Goal: Task Accomplishment & Management: Use online tool/utility

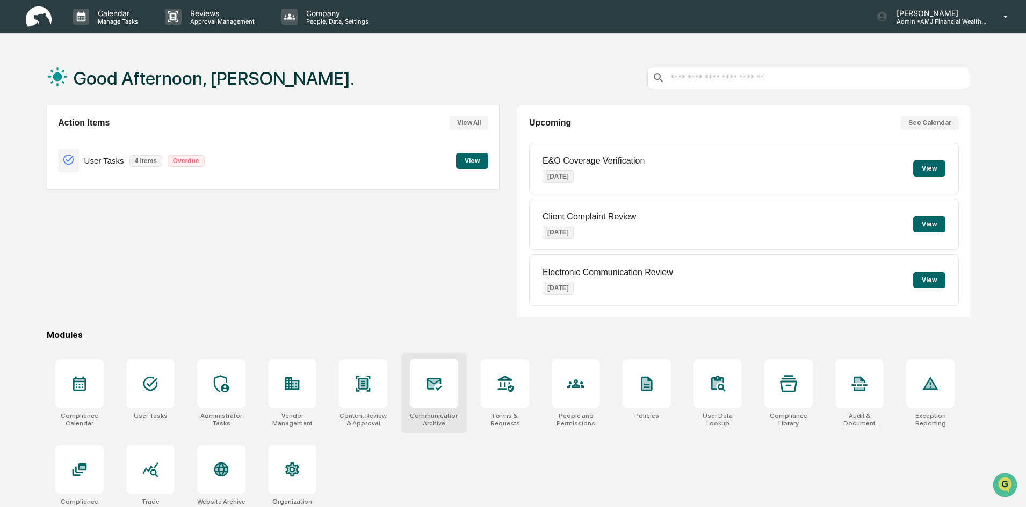
click at [450, 397] on div at bounding box center [434, 384] width 48 height 48
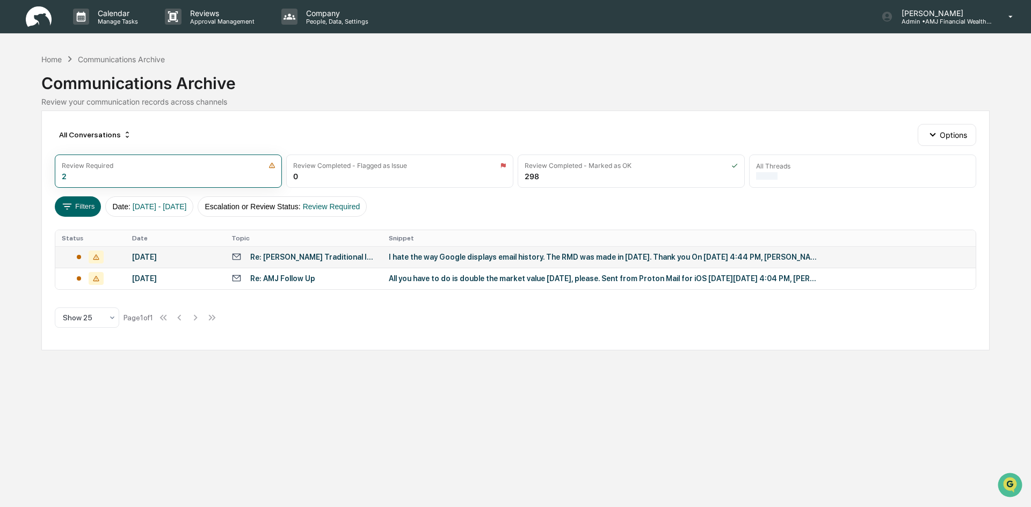
click at [163, 256] on div "August 8, 2025" at bounding box center [175, 257] width 86 height 9
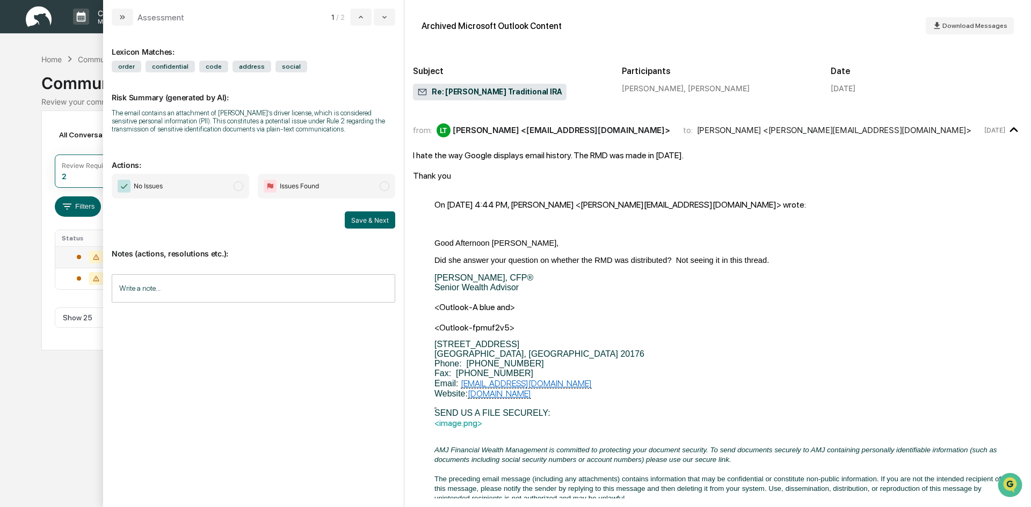
click at [175, 286] on input "Write a note..." at bounding box center [254, 288] width 284 height 28
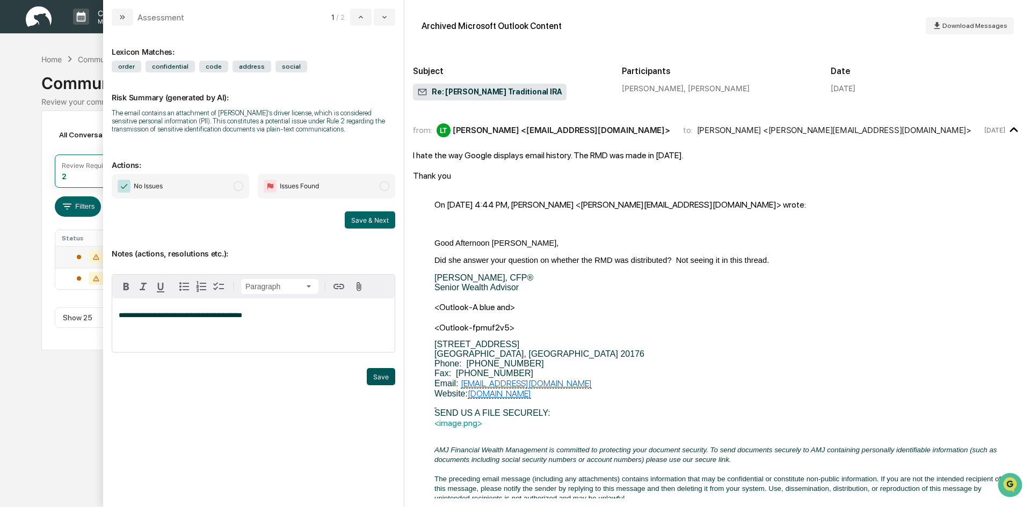
click at [386, 377] on button "Save" at bounding box center [381, 376] width 28 height 17
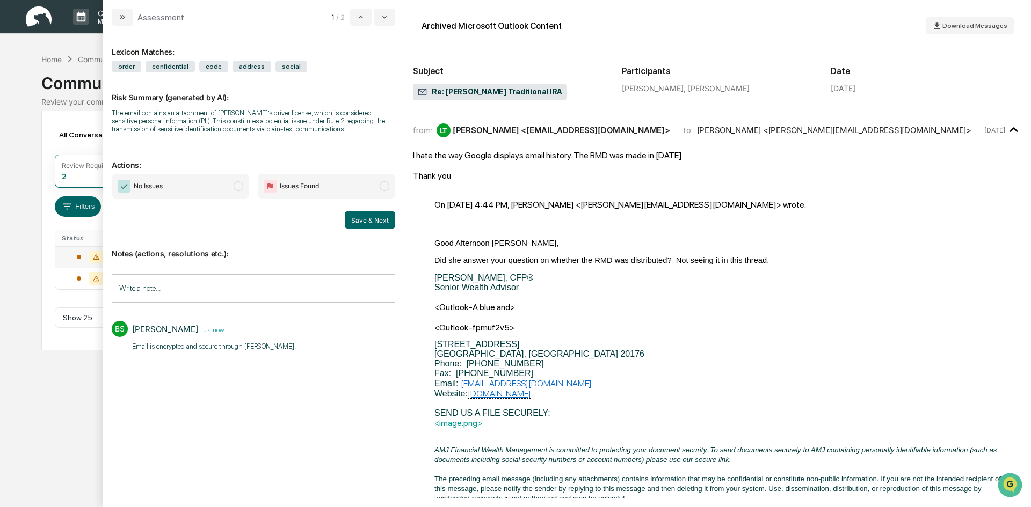
click at [242, 185] on span "modal" at bounding box center [239, 186] width 10 height 10
click at [376, 217] on button "Save & Next" at bounding box center [370, 220] width 50 height 17
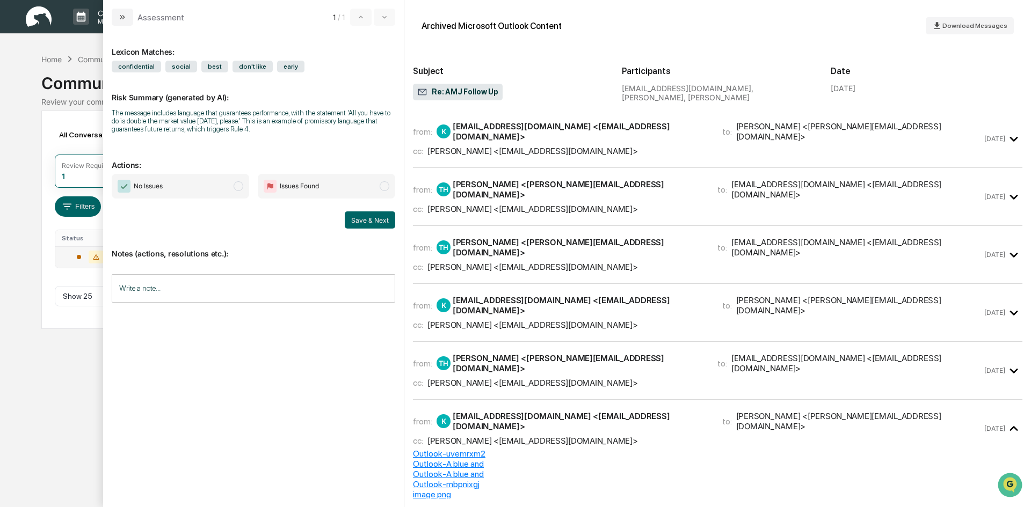
click at [43, 361] on div "Calendar Manage Tasks Reviews Approval Management Company People, Data, Setting…" at bounding box center [515, 253] width 1031 height 507
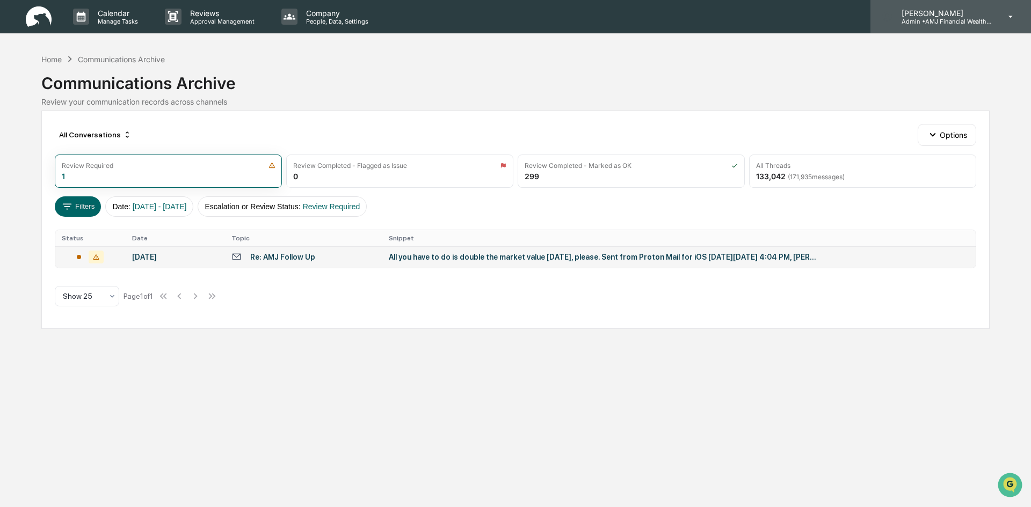
click at [927, 18] on p "Admin • AMJ Financial Wealth Management" at bounding box center [943, 22] width 100 height 8
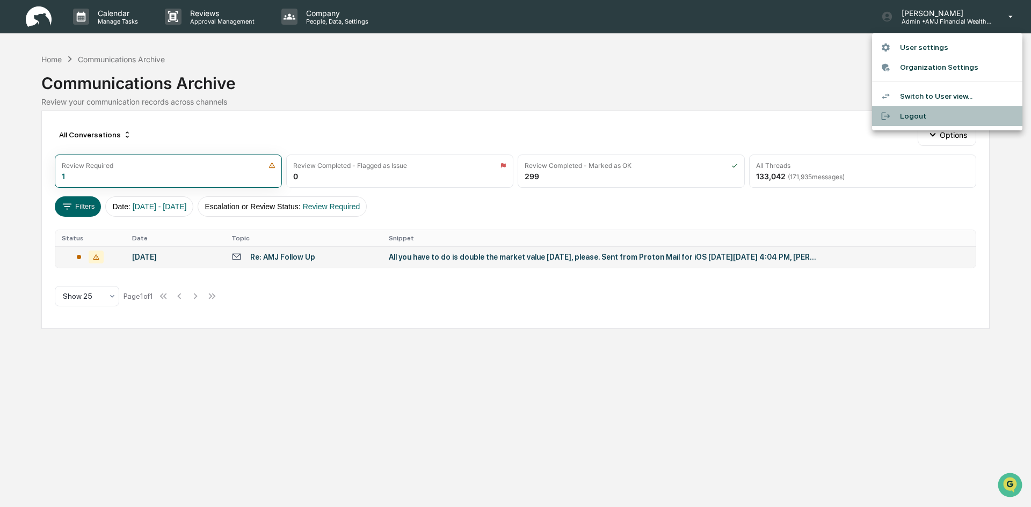
click at [911, 116] on li "Logout" at bounding box center [947, 116] width 150 height 20
